Goal: Information Seeking & Learning: Learn about a topic

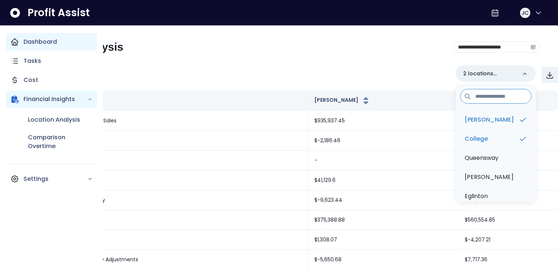
click at [25, 45] on p "Dashboard" at bounding box center [40, 42] width 33 height 9
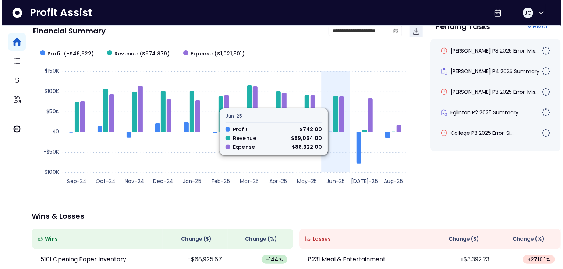
scroll to position [50, 0]
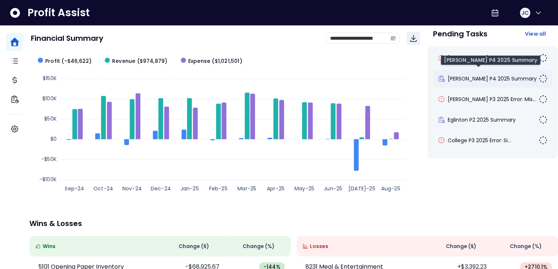
click at [458, 82] on span "[PERSON_NAME] P4 2025 Summary" at bounding box center [492, 78] width 89 height 7
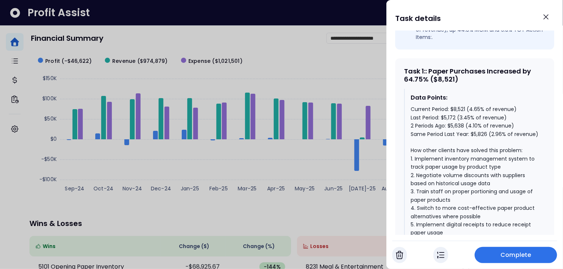
scroll to position [322, 0]
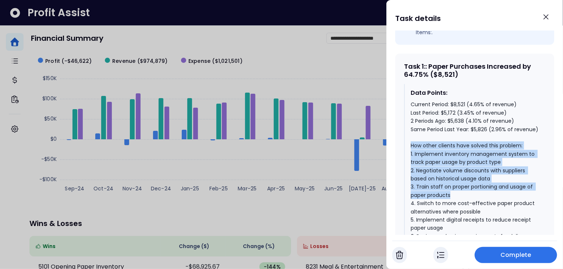
drag, startPoint x: 411, startPoint y: 140, endPoint x: 467, endPoint y: 188, distance: 73.8
click at [467, 188] on div "Current Period: $8,521 (4.65% of revenue) Last Period: $5,172 (3.45% of revenue…" at bounding box center [475, 186] width 129 height 173
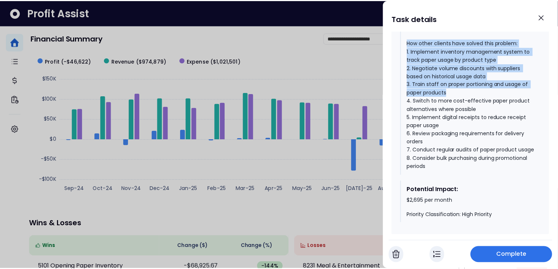
scroll to position [430, 0]
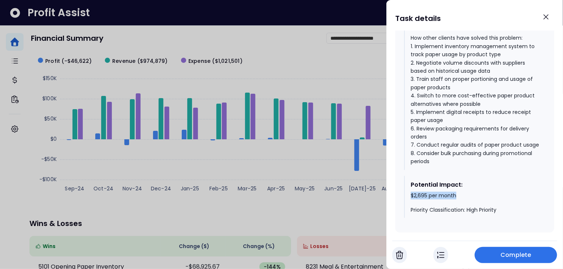
drag, startPoint x: 410, startPoint y: 199, endPoint x: 457, endPoint y: 199, distance: 47.1
click at [457, 199] on div "Potential Impact: $2,695 per month Priority Classification: High Priority" at bounding box center [474, 197] width 141 height 42
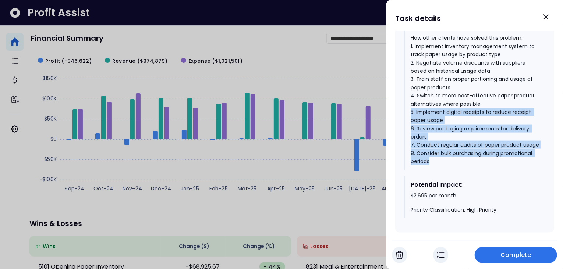
drag, startPoint x: 412, startPoint y: 107, endPoint x: 438, endPoint y: 168, distance: 66.4
click at [438, 168] on div "Data Points: Current Period: $8,521 (4.65% of revenue) Last Period: $5,172 (3.4…" at bounding box center [474, 73] width 141 height 194
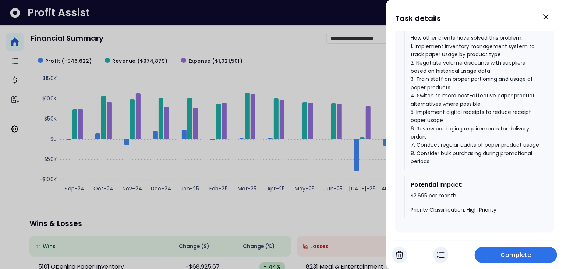
click at [202, 171] on div at bounding box center [281, 134] width 563 height 269
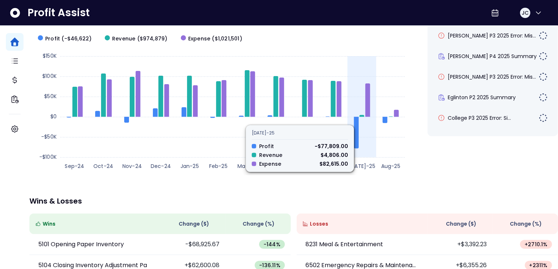
scroll to position [69, 0]
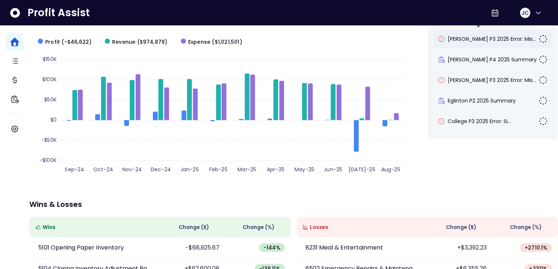
click at [471, 41] on span "[PERSON_NAME] P3 2025 Error: Mis..." at bounding box center [492, 38] width 88 height 7
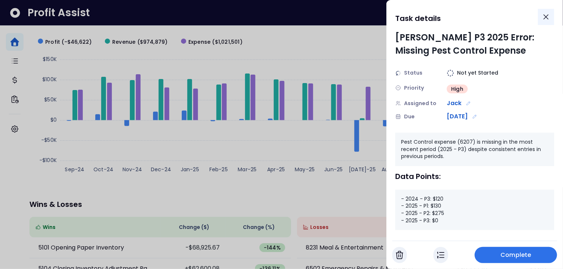
click at [543, 19] on icon "Close" at bounding box center [546, 17] width 9 height 9
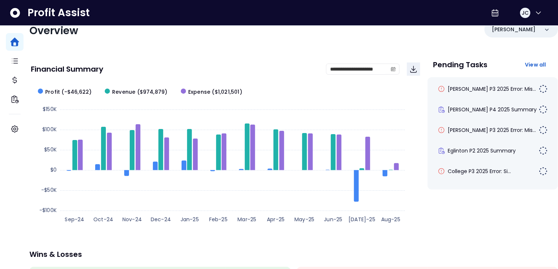
scroll to position [0, 0]
